Goal: Task Accomplishment & Management: Manage account settings

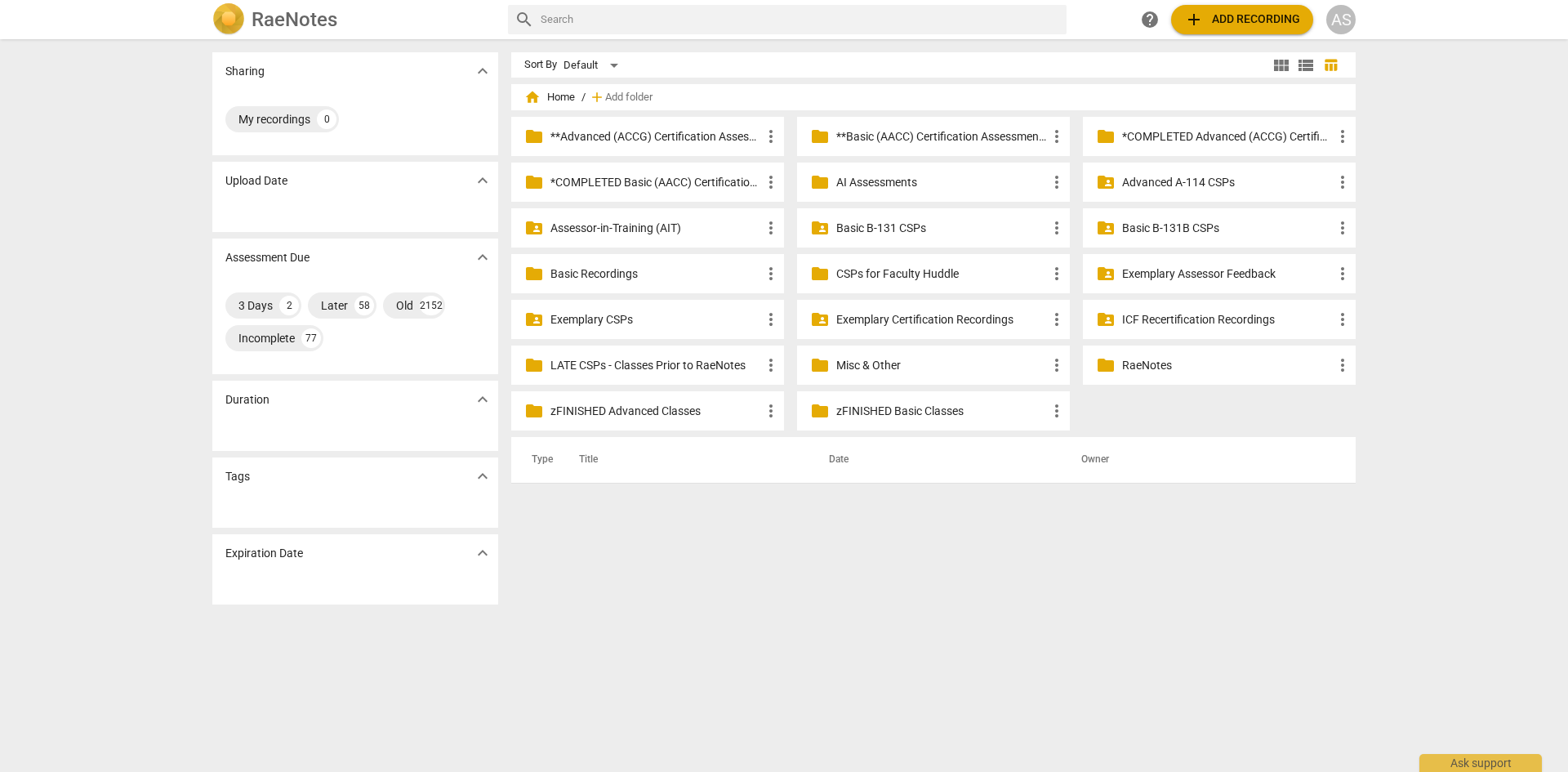
click at [1341, 18] on div "AS" at bounding box center [1341, 19] width 29 height 29
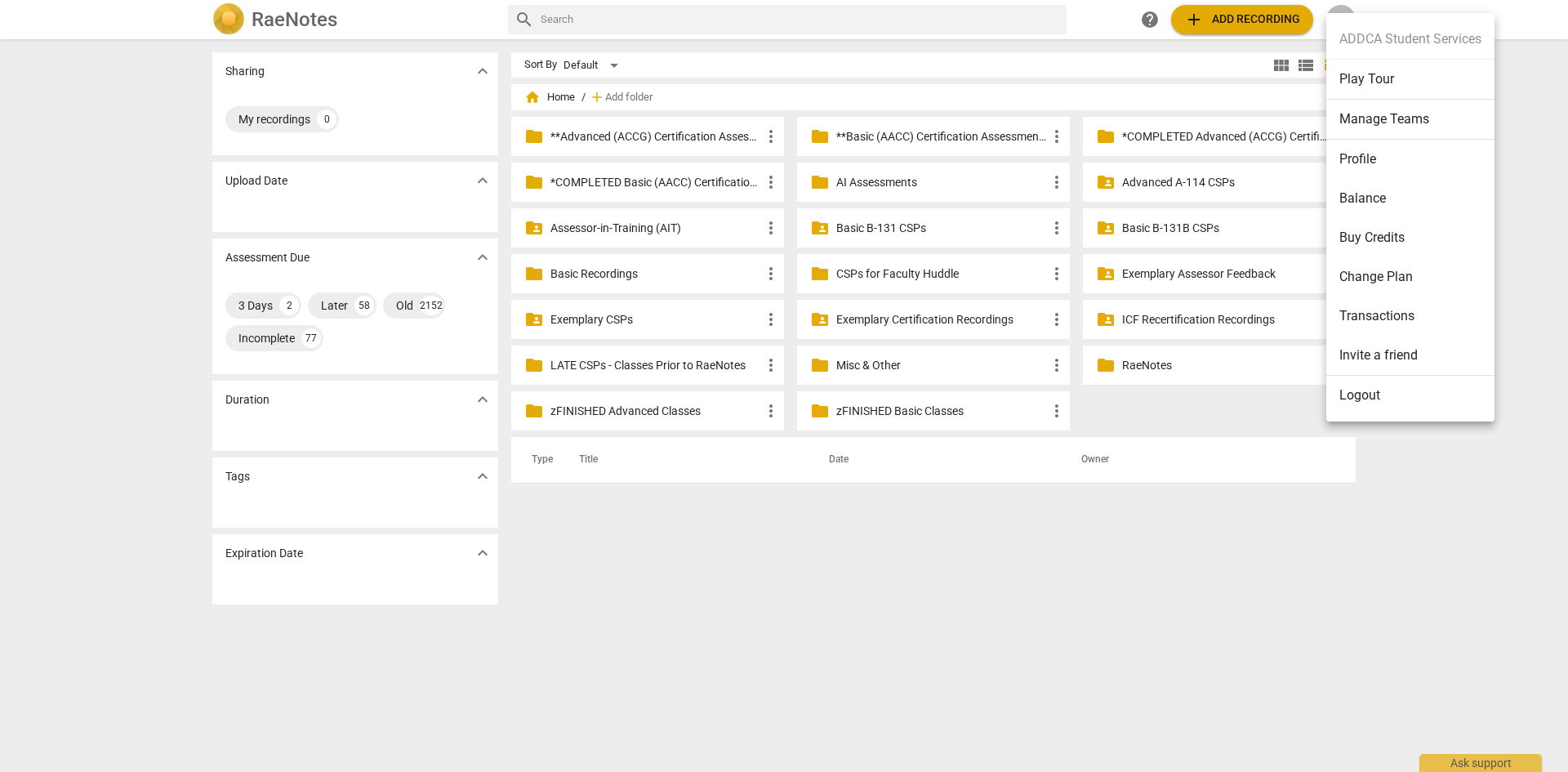
click at [1391, 119] on li "Manage Teams" at bounding box center [1411, 119] width 168 height 40
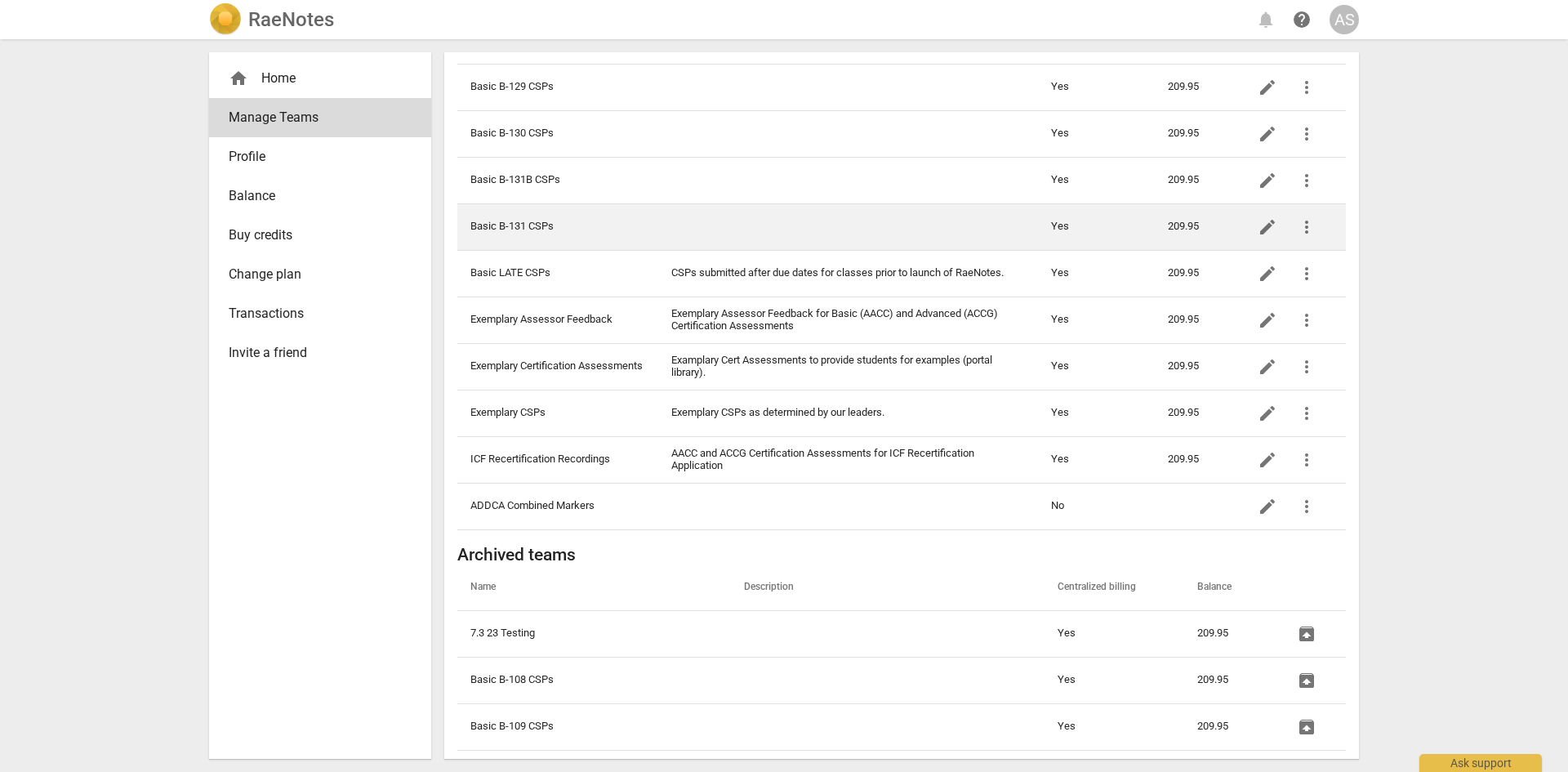
scroll to position [653, 0]
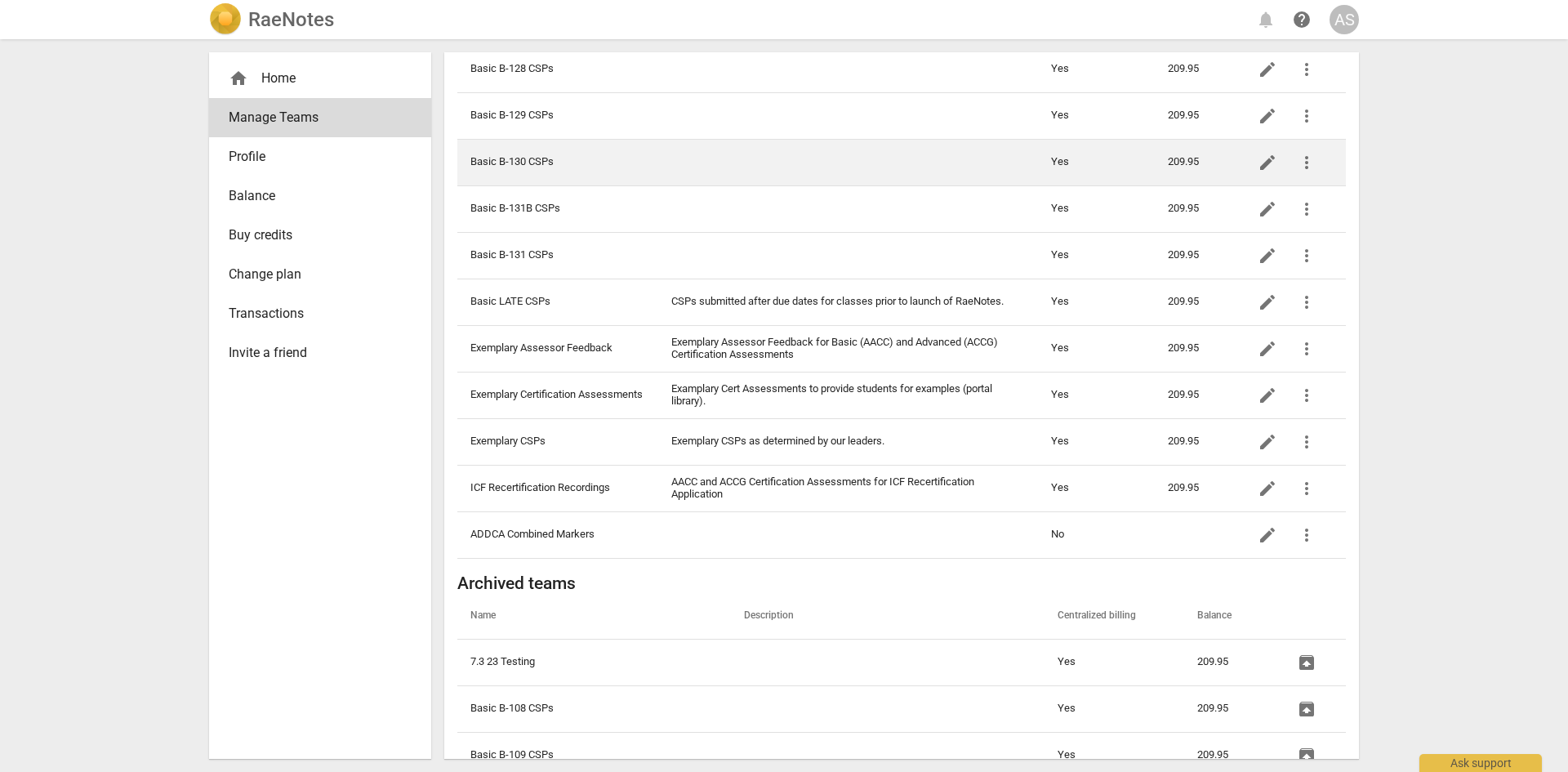
click at [567, 176] on td "Basic B-130 CSPs" at bounding box center [558, 161] width 201 height 46
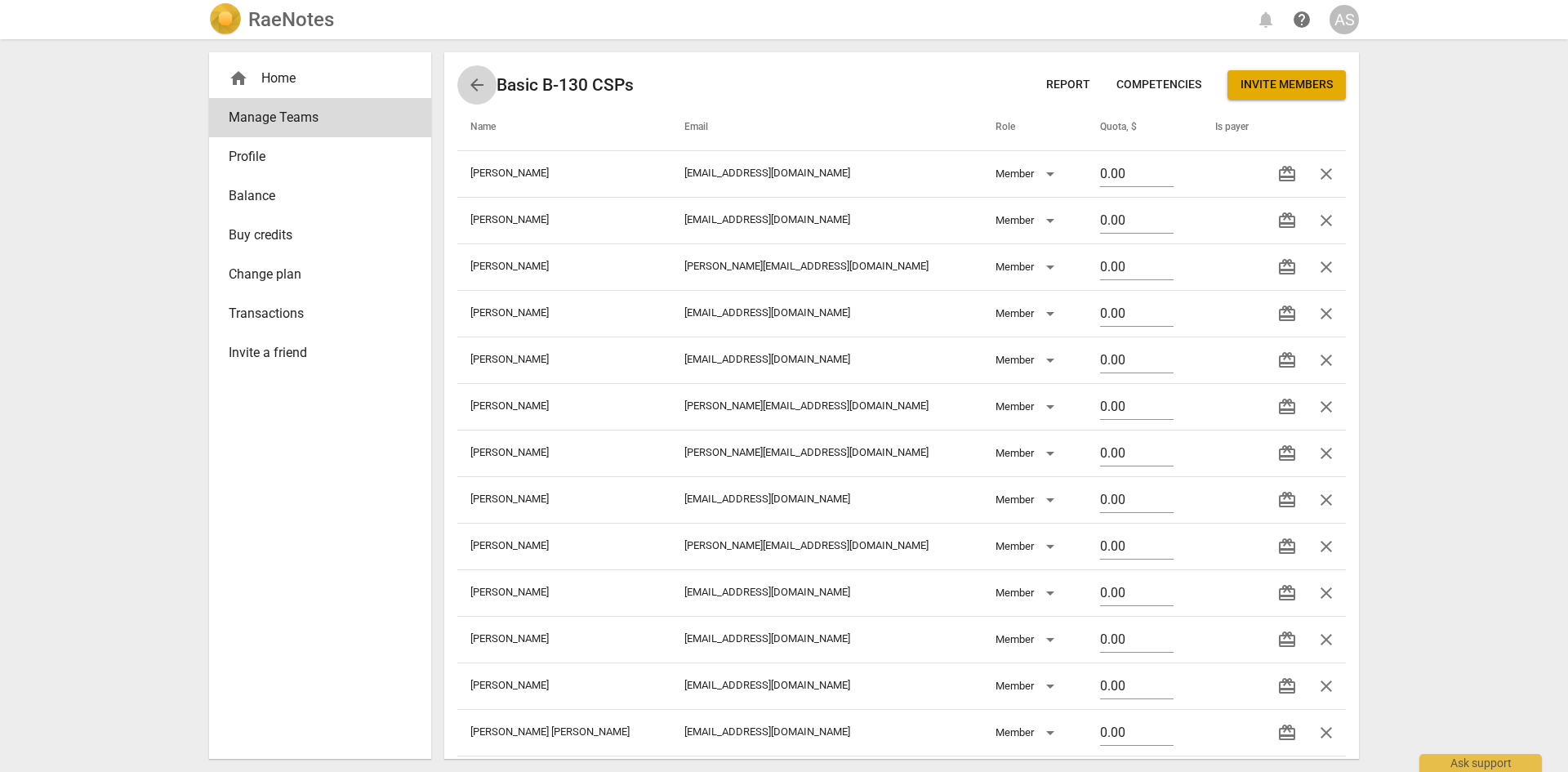
click at [470, 84] on span "arrow_back" at bounding box center [477, 85] width 20 height 20
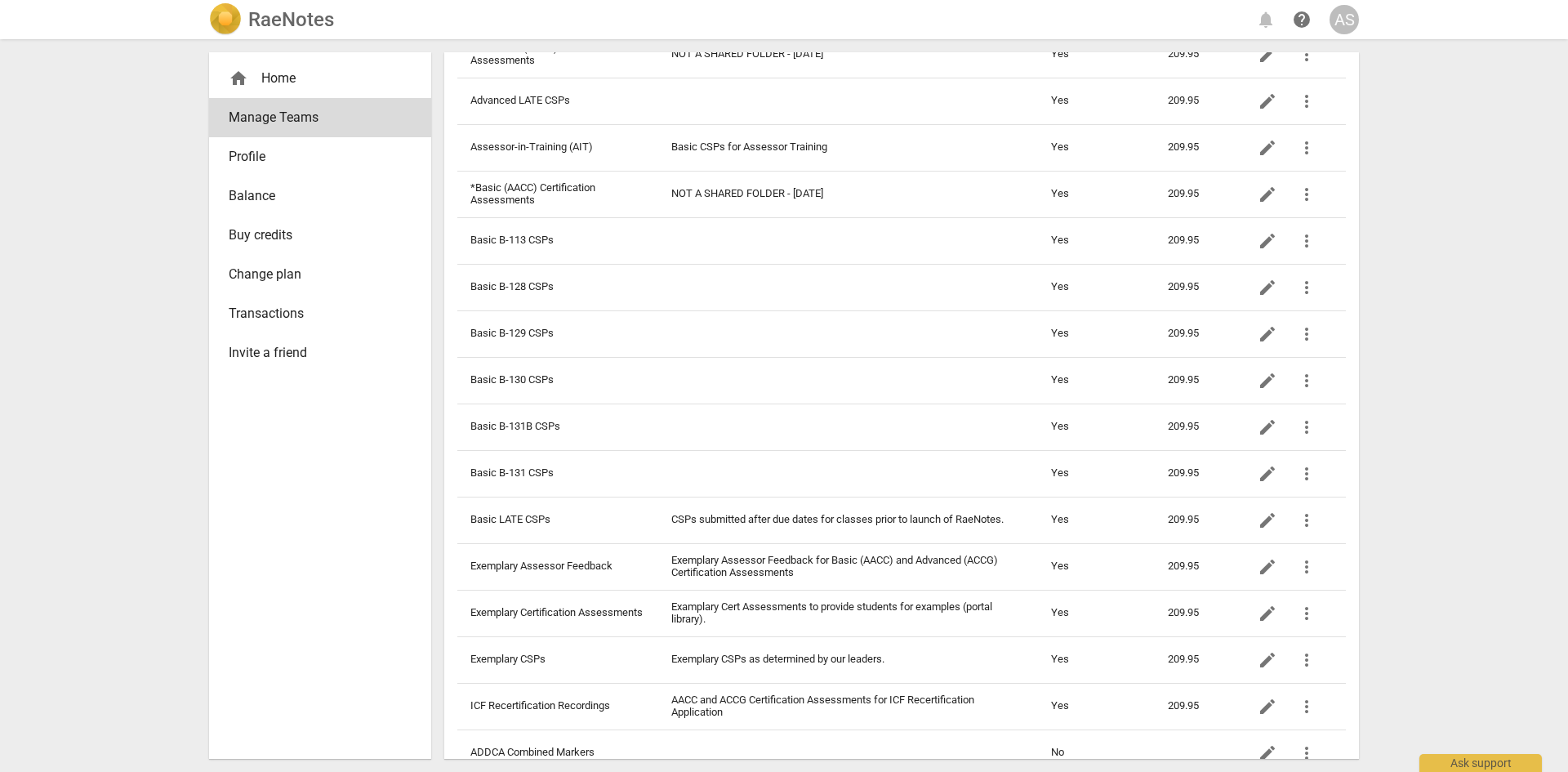
scroll to position [408, 0]
